Goal: Complete application form: Complete application form

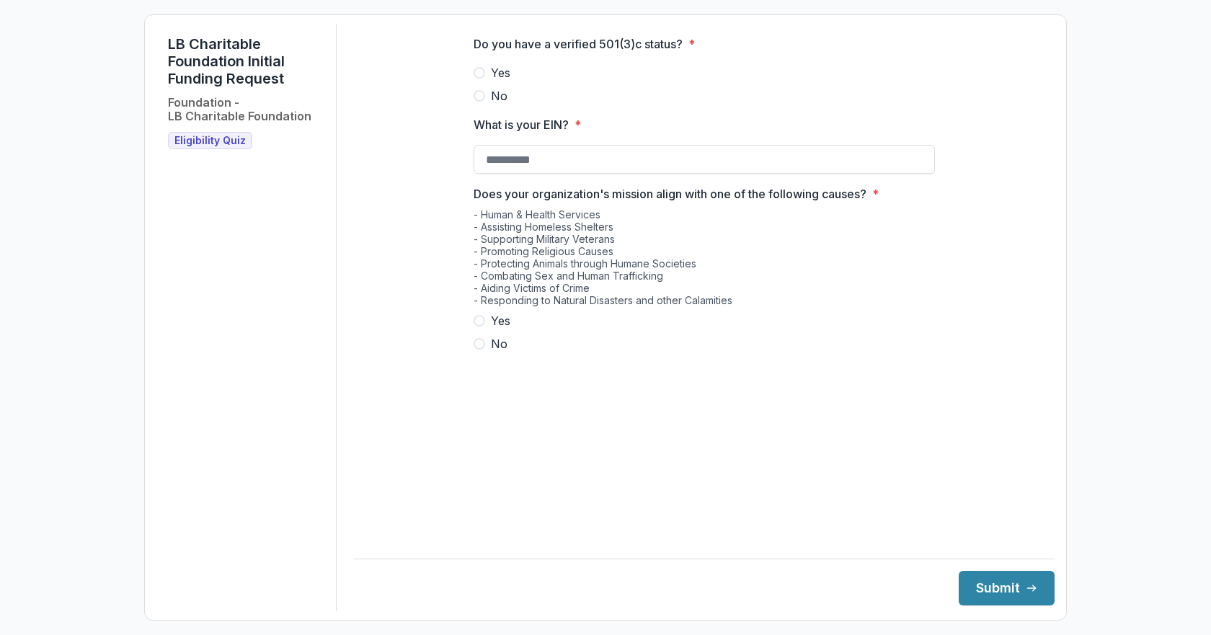
click at [479, 79] on span at bounding box center [479, 73] width 12 height 12
click at [502, 172] on input "What is your EIN? *" at bounding box center [703, 159] width 461 height 29
click at [500, 166] on input "What is your EIN? *" at bounding box center [703, 159] width 461 height 29
type input "**********"
click at [479, 326] on span at bounding box center [479, 321] width 12 height 12
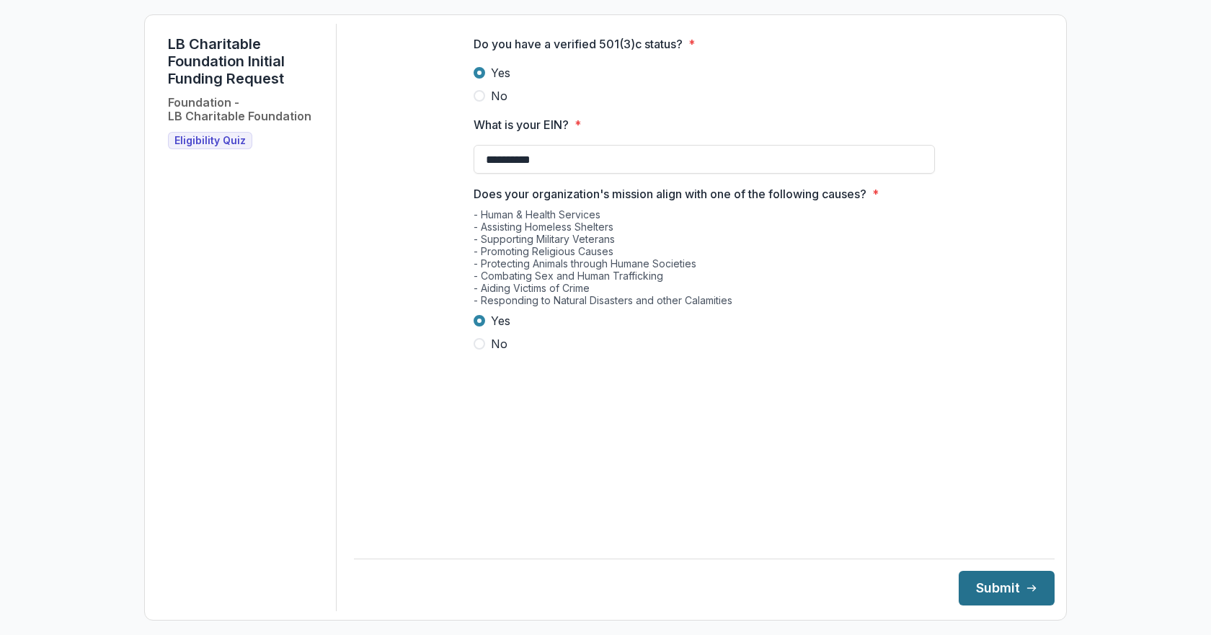
click at [1001, 580] on button "Submit" at bounding box center [1006, 588] width 96 height 35
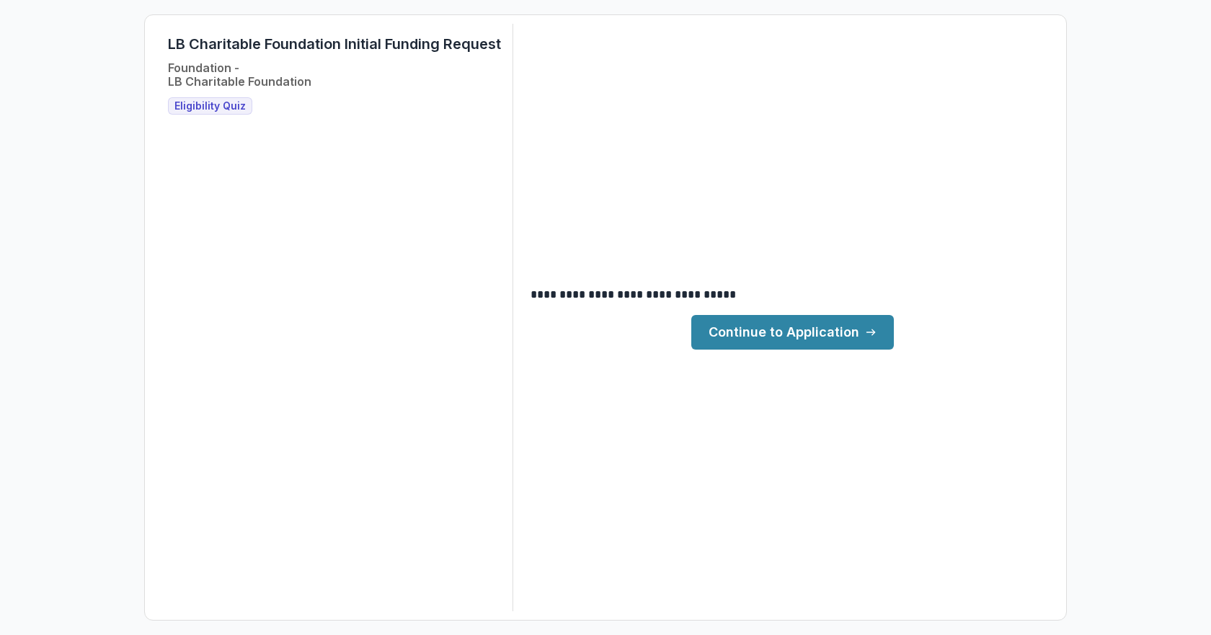
click at [774, 341] on link "Continue to Application" at bounding box center [792, 332] width 203 height 35
